Goal: Transaction & Acquisition: Book appointment/travel/reservation

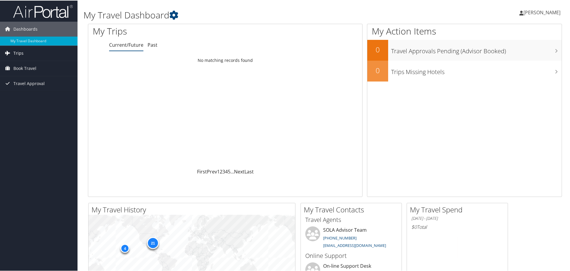
drag, startPoint x: 24, startPoint y: 55, endPoint x: 32, endPoint y: 55, distance: 7.7
click at [24, 55] on link "Trips" at bounding box center [38, 52] width 77 height 15
click at [39, 92] on link "Book Travel" at bounding box center [38, 94] width 77 height 15
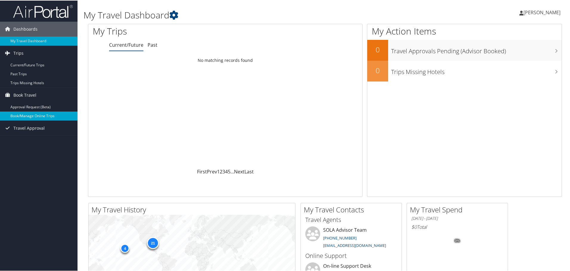
click at [57, 116] on link "Book/Manage Online Trips" at bounding box center [38, 115] width 77 height 9
click at [35, 116] on link "Book/Manage Online Trips" at bounding box center [38, 115] width 77 height 9
